Goal: Navigation & Orientation: Find specific page/section

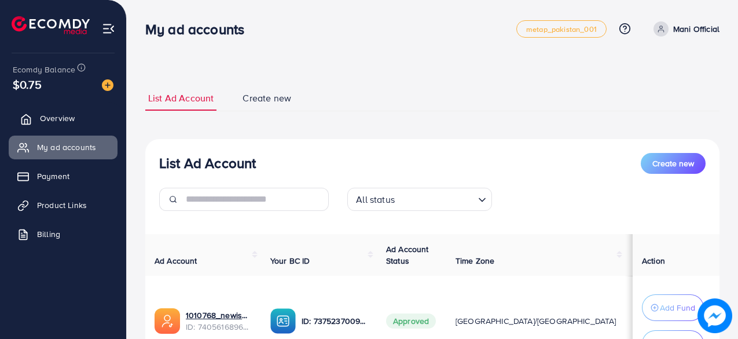
scroll to position [174, 0]
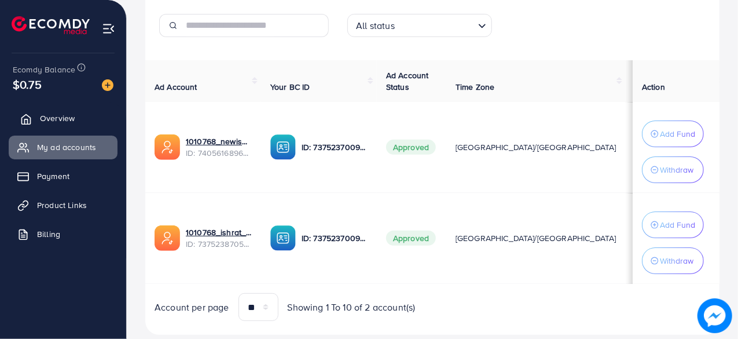
click at [70, 124] on span "Overview" at bounding box center [57, 118] width 35 height 12
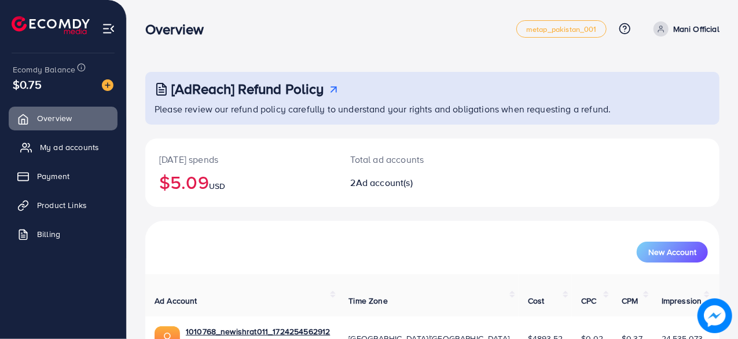
click at [74, 139] on link "My ad accounts" at bounding box center [63, 146] width 109 height 23
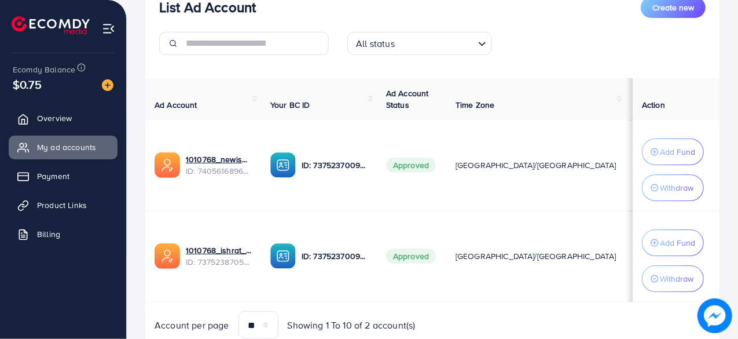
scroll to position [174, 0]
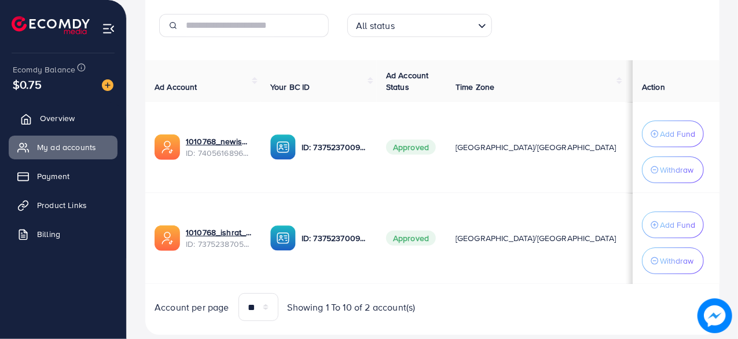
click at [60, 111] on link "Overview" at bounding box center [63, 118] width 109 height 23
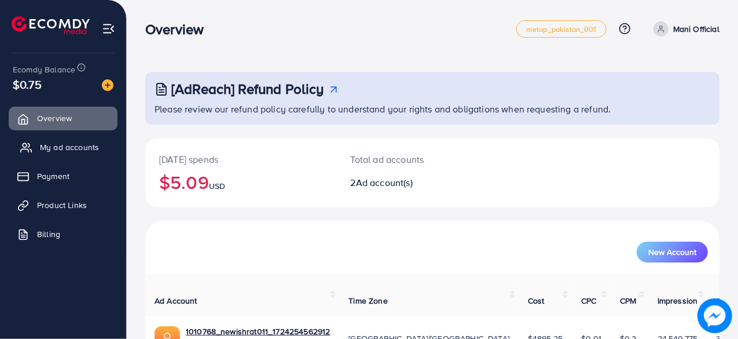
click at [66, 148] on span "My ad accounts" at bounding box center [69, 147] width 59 height 12
